Goal: Find specific page/section: Find specific page/section

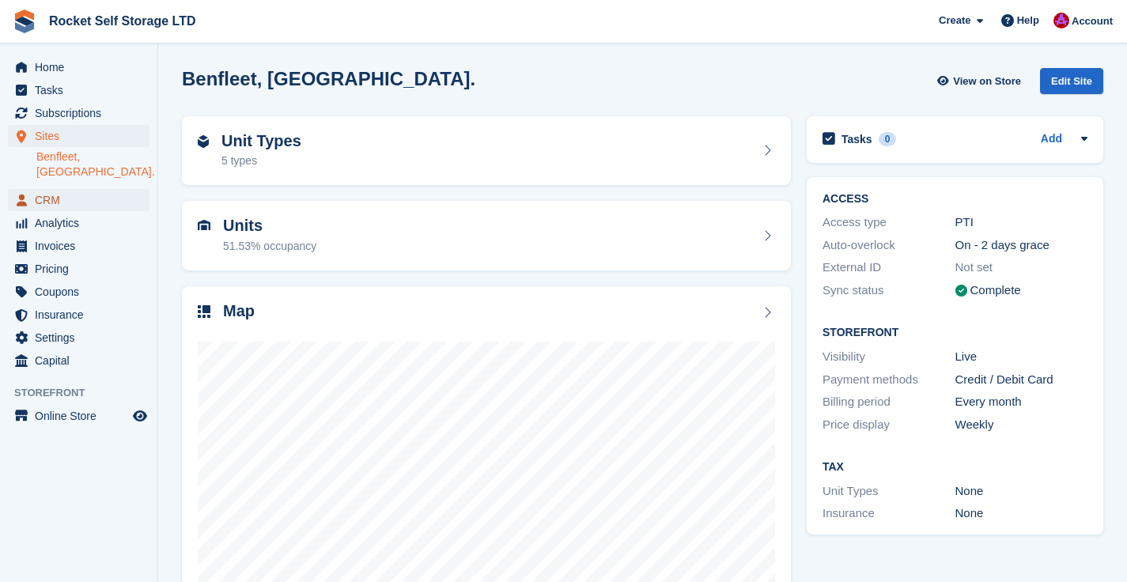
click at [55, 189] on span "CRM" at bounding box center [82, 200] width 95 height 22
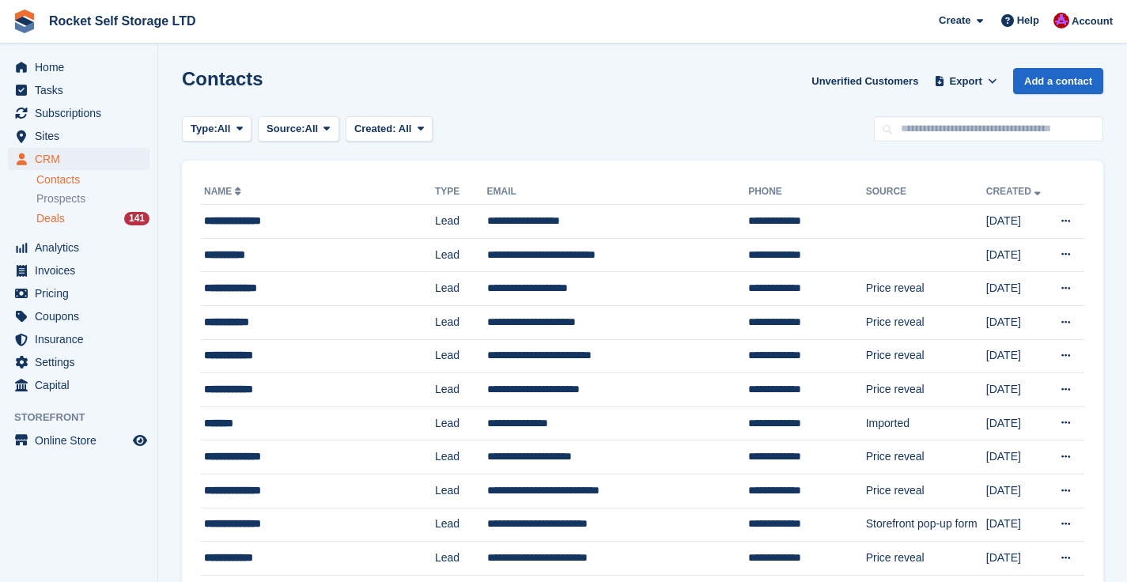
click at [75, 217] on div "Deals 141" at bounding box center [92, 218] width 113 height 15
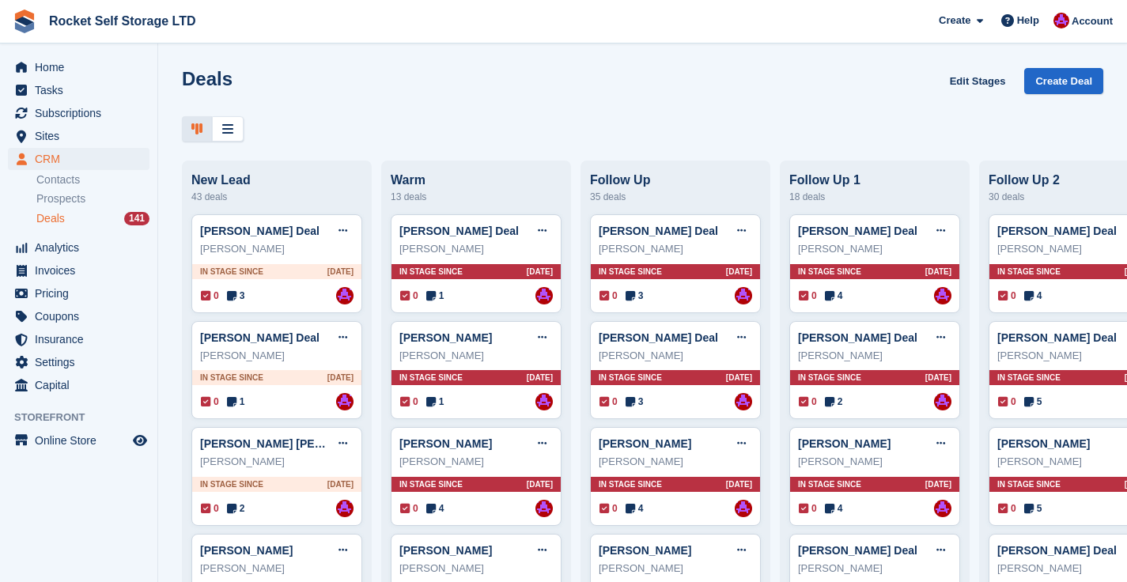
click at [221, 114] on div "Deals Edit Stages Create Deal" at bounding box center [642, 105] width 969 height 74
click at [222, 130] on icon at bounding box center [227, 129] width 11 height 13
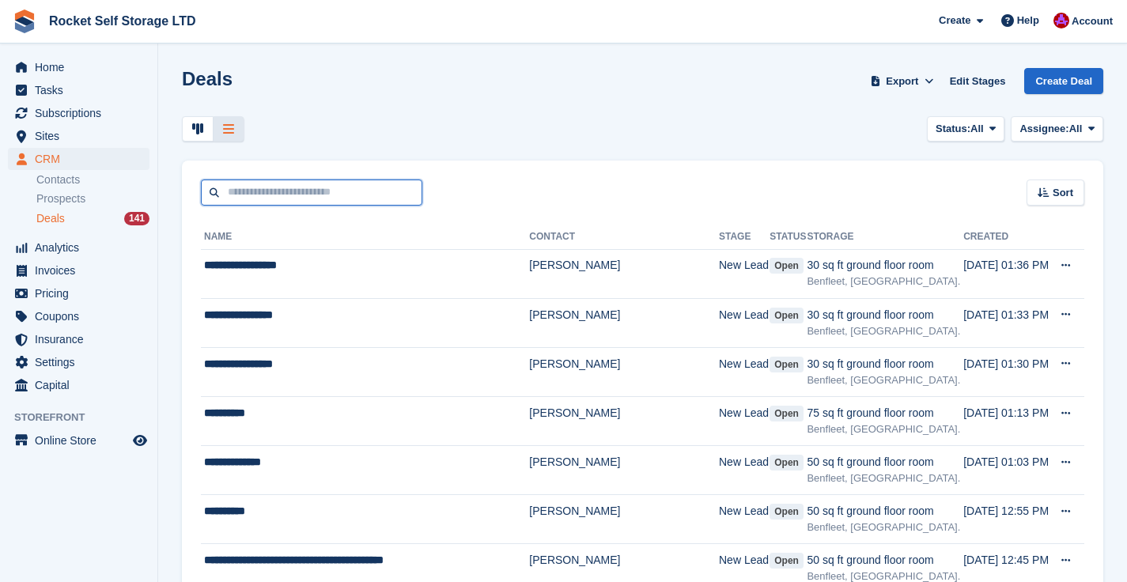
click at [274, 195] on input "text" at bounding box center [311, 193] width 221 height 26
type input "*****"
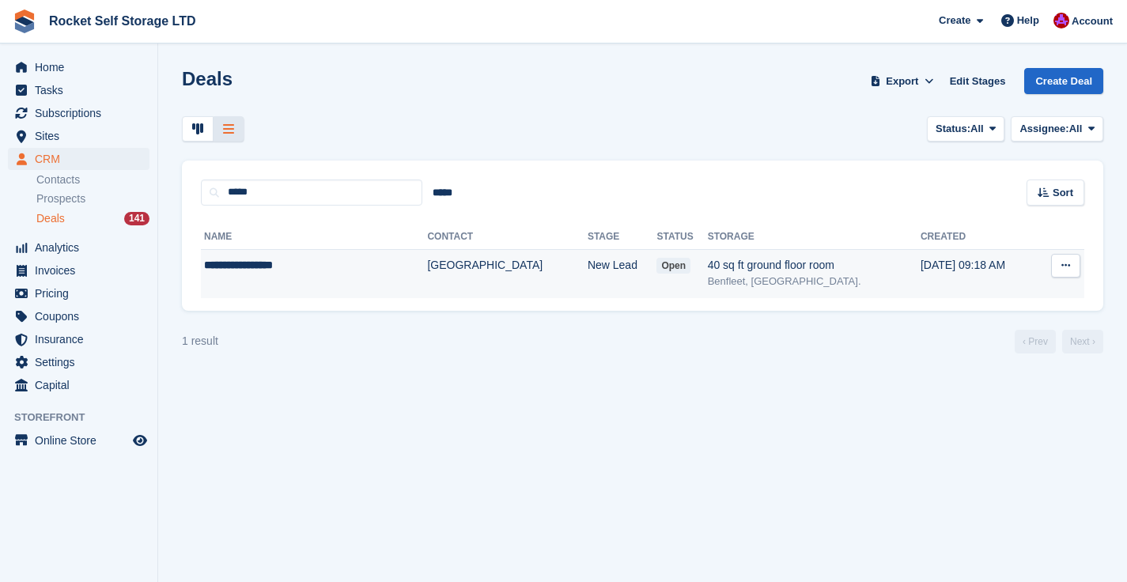
click at [280, 262] on div "**********" at bounding box center [284, 265] width 160 height 17
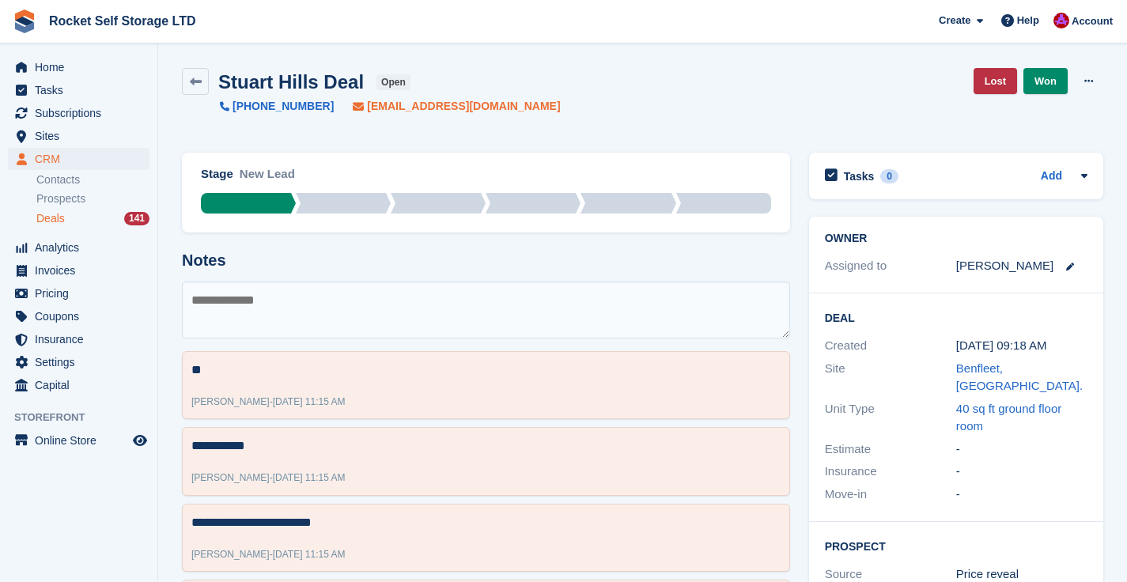
click at [385, 107] on span "stuhills@hotmail.co.uk" at bounding box center [463, 106] width 193 height 17
click at [51, 216] on span "Deals" at bounding box center [50, 218] width 28 height 15
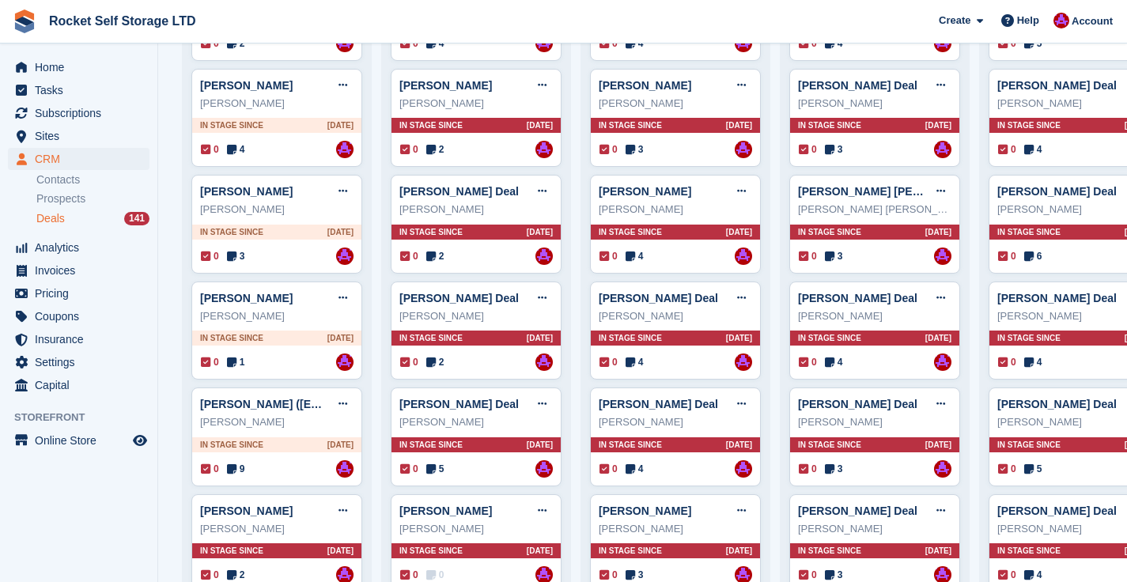
scroll to position [466, 0]
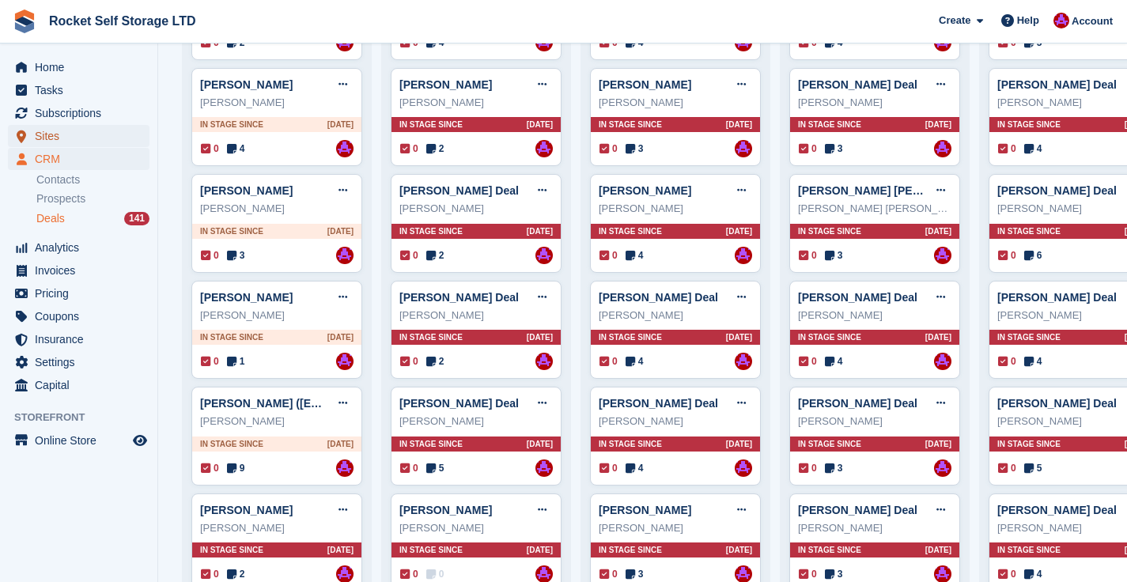
click at [54, 133] on span "Sites" at bounding box center [82, 136] width 95 height 22
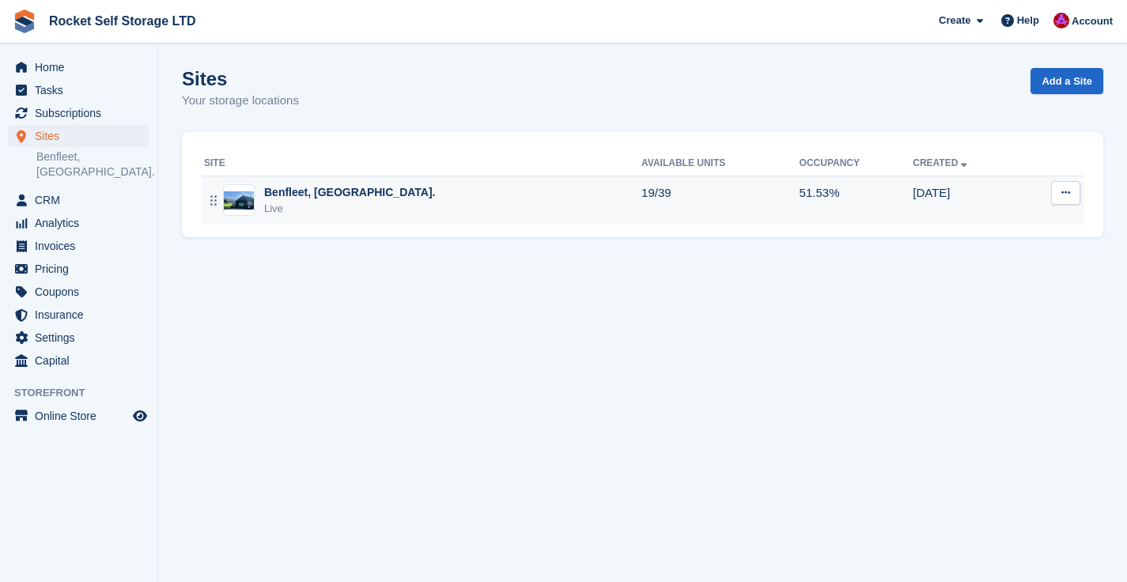
click at [328, 198] on div "Benfleet, [GEOGRAPHIC_DATA]." at bounding box center [350, 192] width 172 height 17
